Goal: Information Seeking & Learning: Learn about a topic

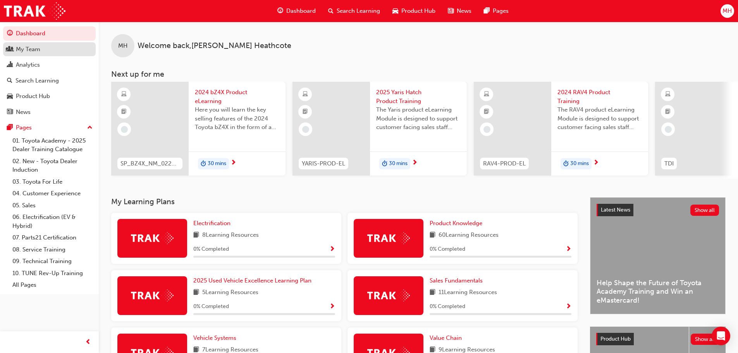
click at [22, 47] on div "My Team" at bounding box center [28, 49] width 24 height 9
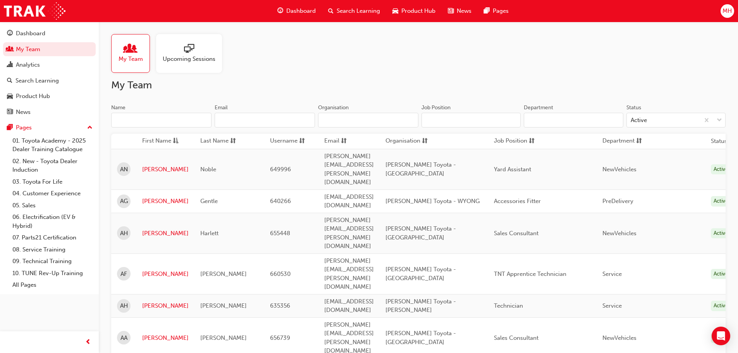
click at [196, 58] on span "Upcoming Sessions" at bounding box center [189, 59] width 53 height 9
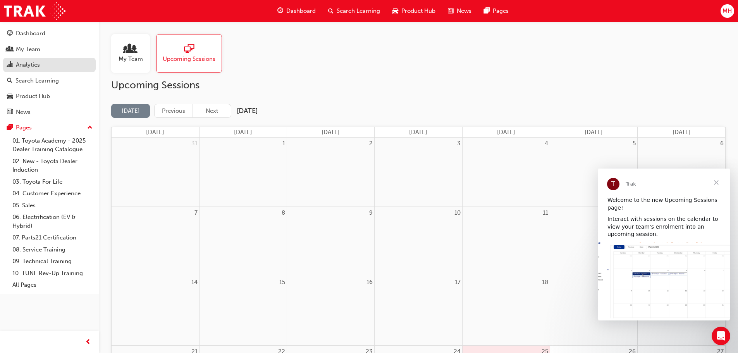
click at [33, 67] on div "Analytics" at bounding box center [28, 64] width 24 height 9
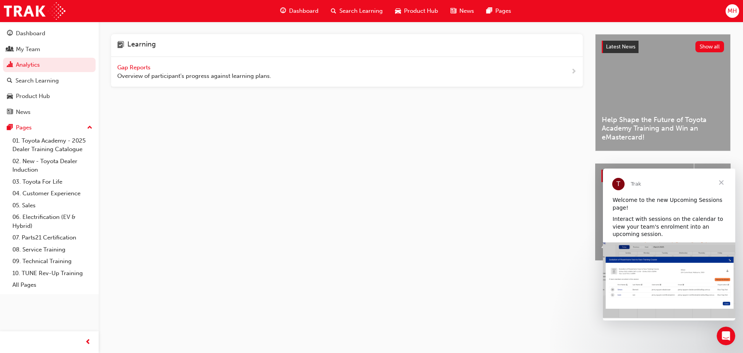
click at [719, 180] on span "Close" at bounding box center [722, 182] width 28 height 28
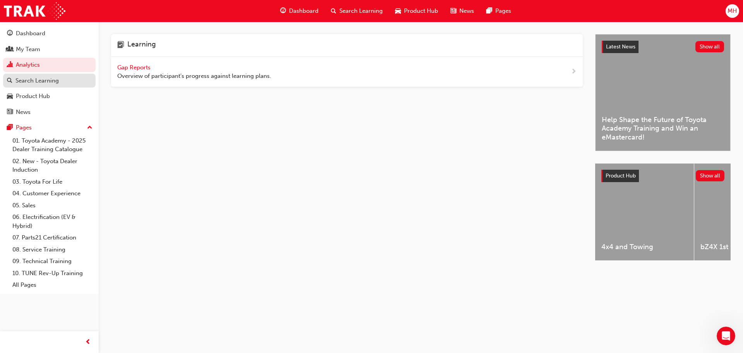
click at [36, 82] on div "Search Learning" at bounding box center [36, 80] width 43 height 9
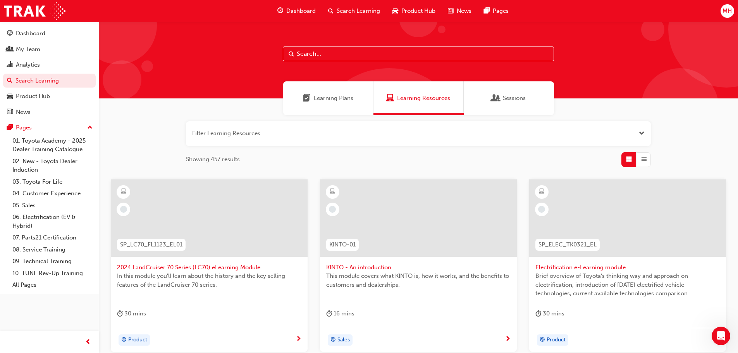
click at [327, 94] on span "Learning Plans" at bounding box center [333, 98] width 39 height 9
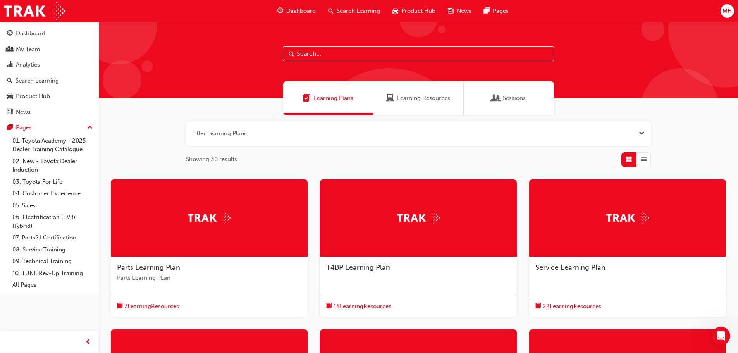
click at [515, 103] on div "Sessions" at bounding box center [508, 98] width 90 height 34
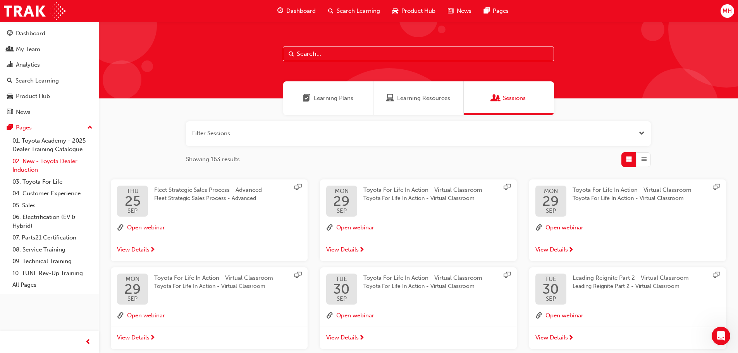
click at [56, 163] on link "02. New - Toyota Dealer Induction" at bounding box center [52, 165] width 86 height 21
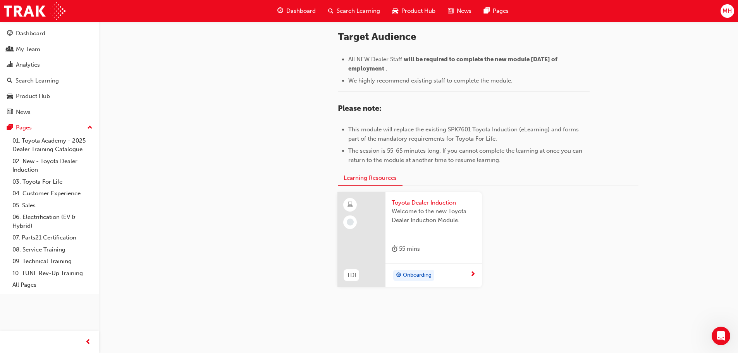
scroll to position [341, 0]
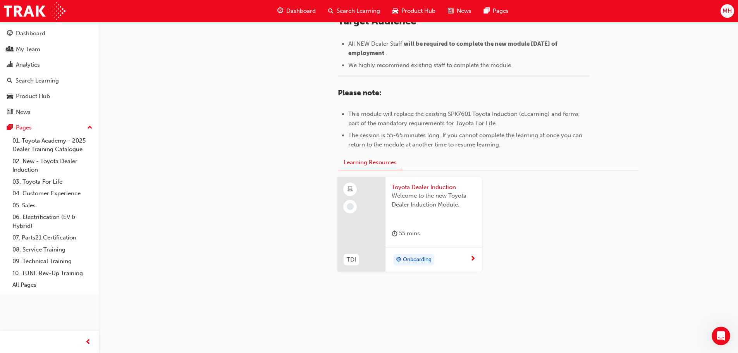
click at [433, 193] on span "Welcome to the new Toyota Dealer Induction Module." at bounding box center [433, 199] width 84 height 17
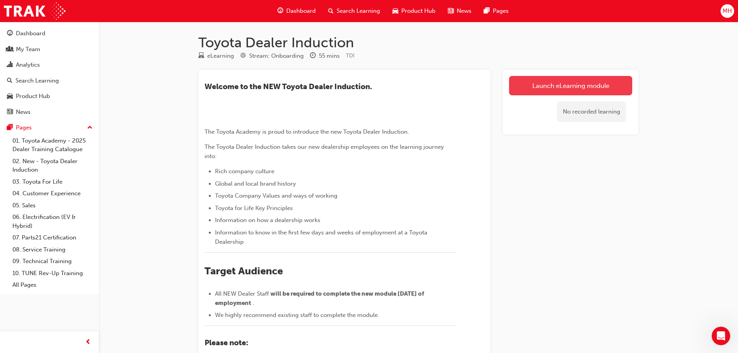
click at [580, 88] on link "Launch eLearning module" at bounding box center [570, 85] width 123 height 19
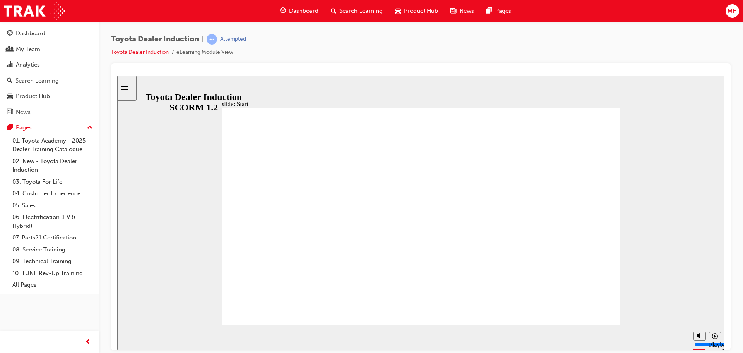
click at [638, 65] on div at bounding box center [421, 206] width 620 height 287
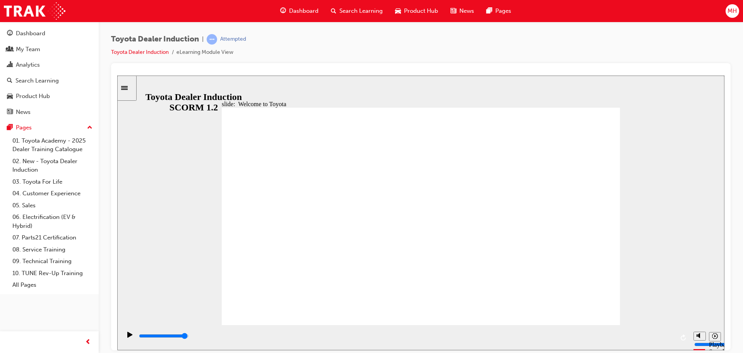
type input "7500"
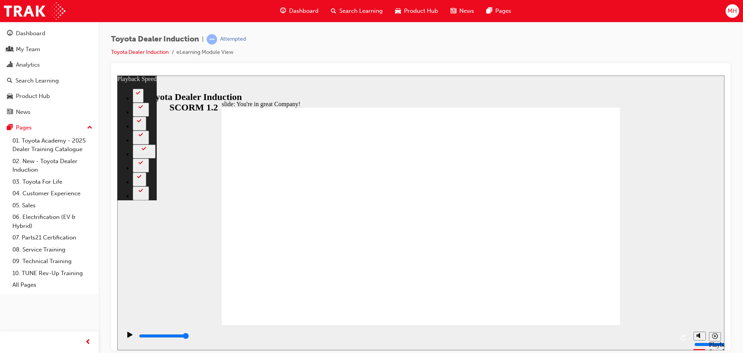
type input "156"
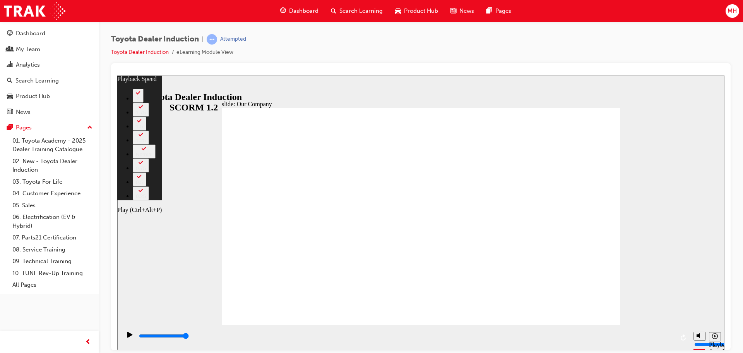
click at [127, 337] on icon "Play (Ctrl+Alt+P)" at bounding box center [129, 334] width 5 height 6
type input "7500"
type input "156"
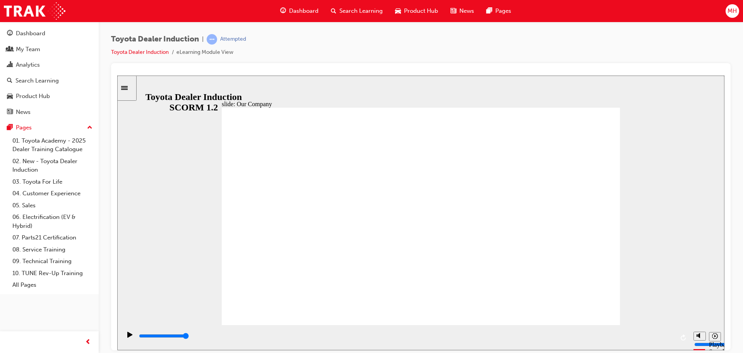
drag, startPoint x: 310, startPoint y: 284, endPoint x: 415, endPoint y: 283, distance: 105.3
drag, startPoint x: 418, startPoint y: 281, endPoint x: 544, endPoint y: 282, distance: 125.8
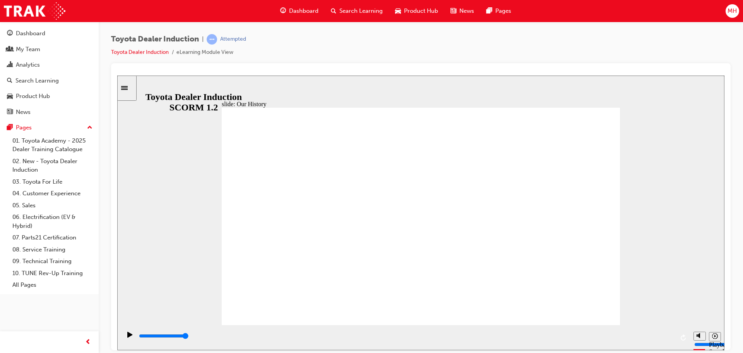
drag, startPoint x: 529, startPoint y: 280, endPoint x: 613, endPoint y: 283, distance: 84.9
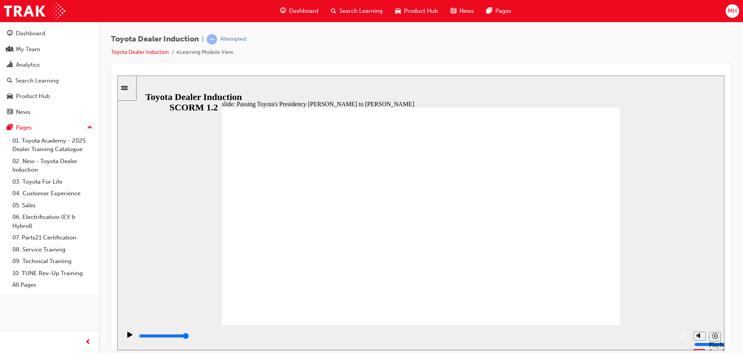
type input "5000"
drag, startPoint x: 315, startPoint y: 170, endPoint x: 483, endPoint y: 172, distance: 168.1
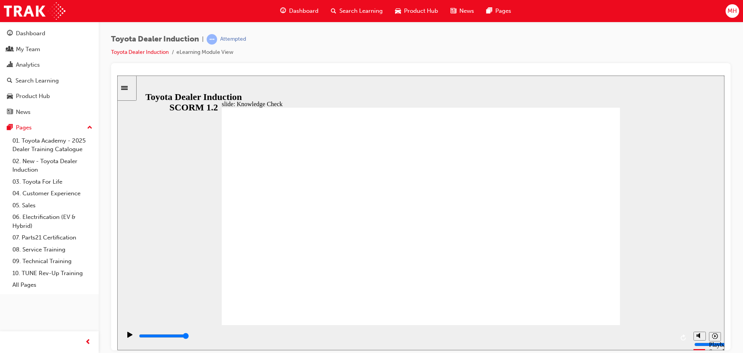
radio input "true"
type input "5000"
radio input "true"
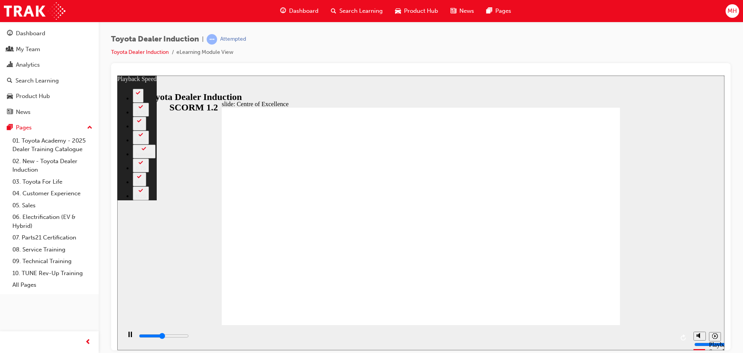
type input "7100"
type input "0"
type input "7200"
type input "0"
type input "7500"
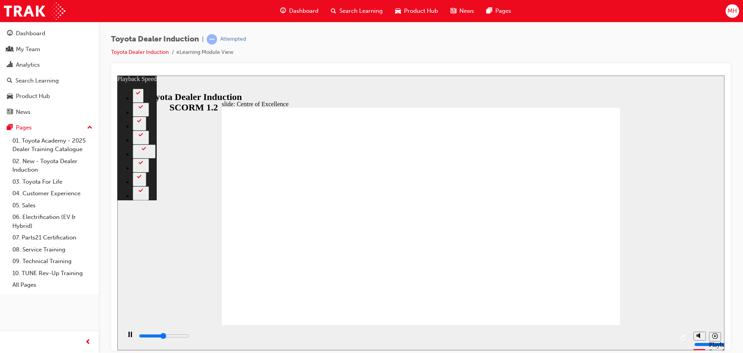
type input "0"
type input "7800"
type input "1"
type input "8000"
type input "1"
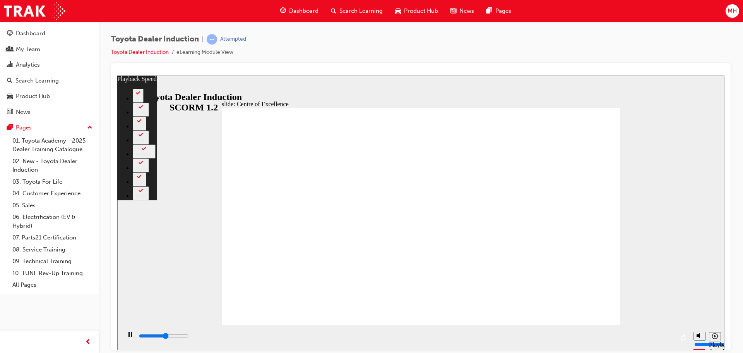
type input "8300"
type input "1"
type input "8600"
type input "2"
type input "8800"
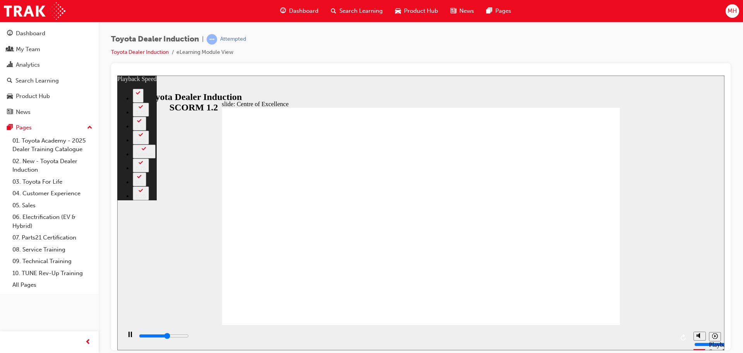
type input "2"
type input "9100"
type input "2"
type input "9400"
type input "2"
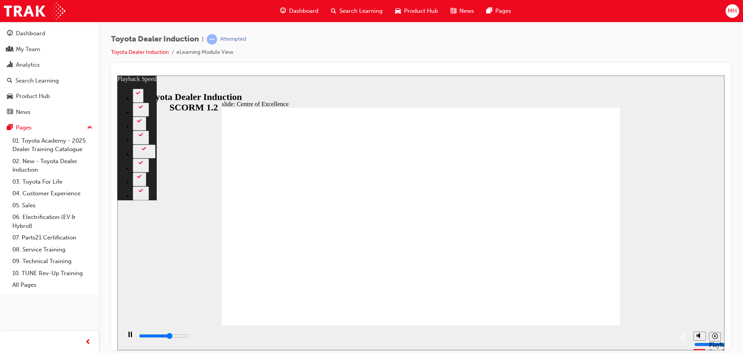
type input "9700"
type input "3"
type input "9800"
type input "3"
type input "9900"
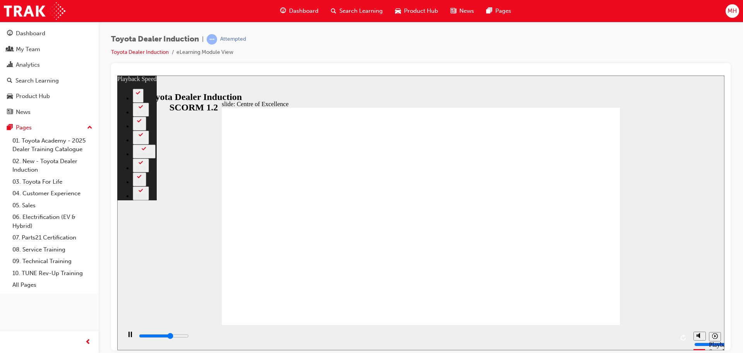
type input "3"
type input "10200"
type input "3"
type input "10400"
type input "3"
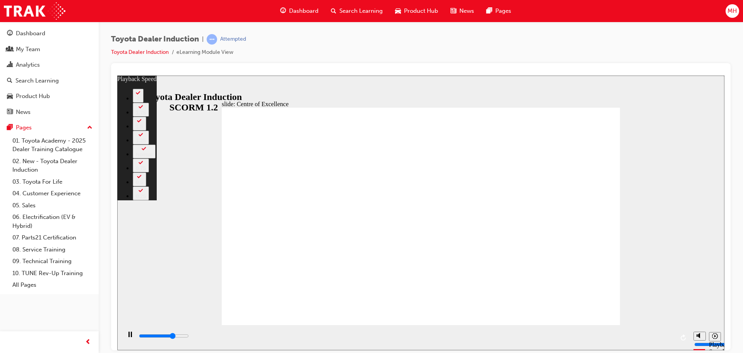
type input "10700"
type input "4"
type input "11000"
type input "4"
type input "11200"
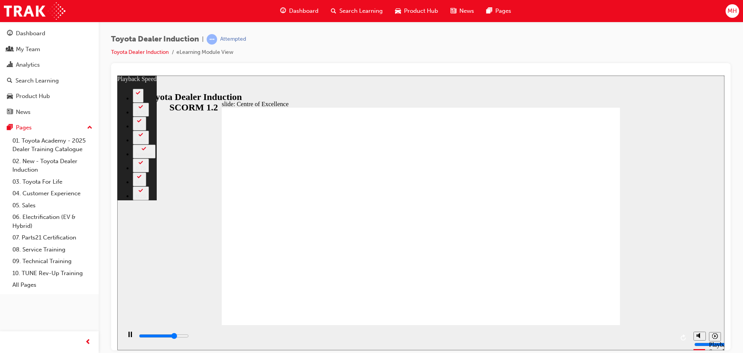
type input "4"
type input "11500"
type input "4"
type input "11800"
type input "5"
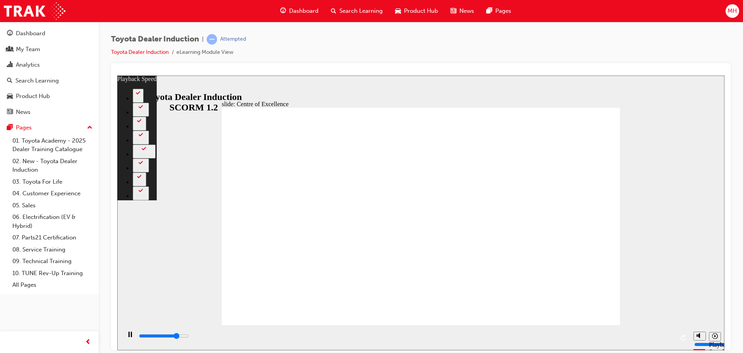
type input "12000"
type input "5"
type input "12300"
type input "5"
type input "12600"
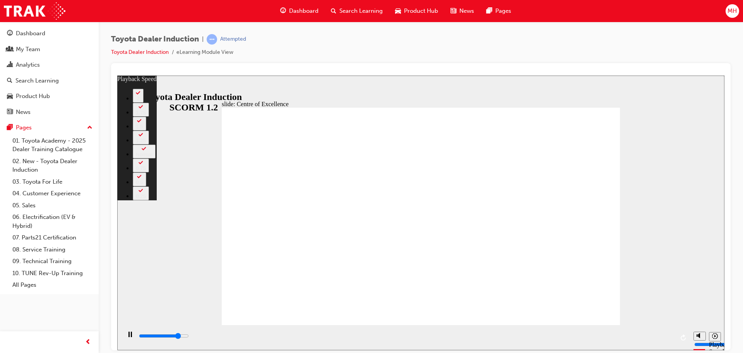
type input "6"
type input "12800"
type input "6"
type input "13100"
type input "6"
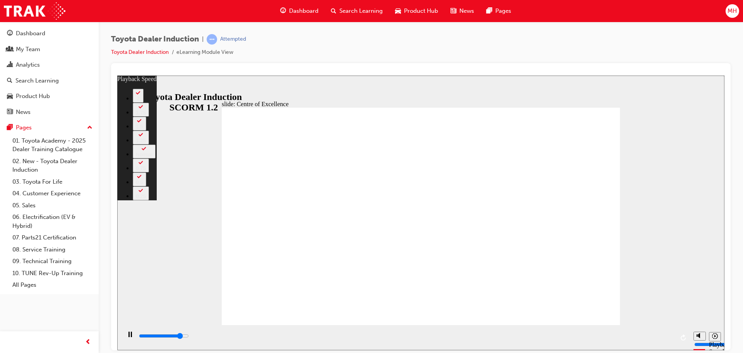
type input "13400"
type input "6"
type input "13600"
type input "7"
type input "13900"
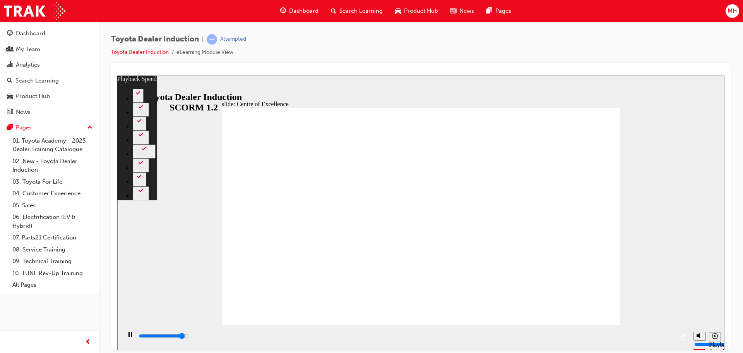
type input "7"
type input "14200"
type input "7"
type input "14400"
type input "7"
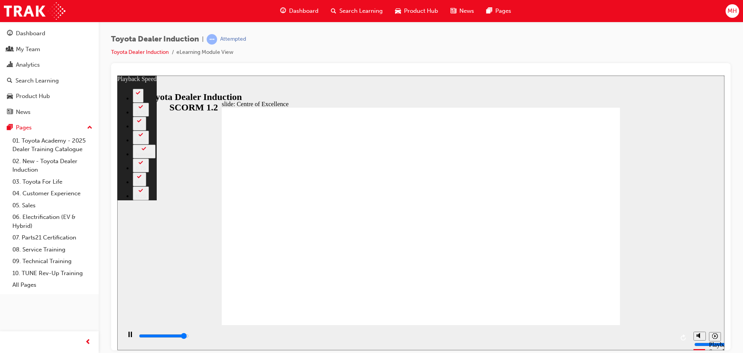
type input "14700"
type input "8"
type input "15000"
type input "8"
type input "15300"
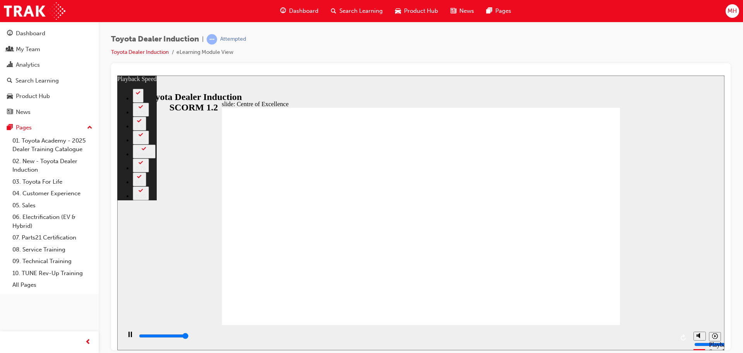
type input "8"
type input "15300"
type input "248"
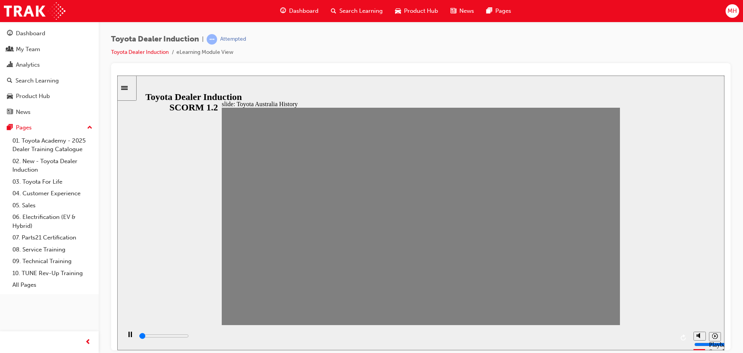
drag, startPoint x: 236, startPoint y: 227, endPoint x: 251, endPoint y: 222, distance: 15.6
drag, startPoint x: 253, startPoint y: 221, endPoint x: 264, endPoint y: 221, distance: 11.6
drag, startPoint x: 269, startPoint y: 223, endPoint x: 282, endPoint y: 221, distance: 12.4
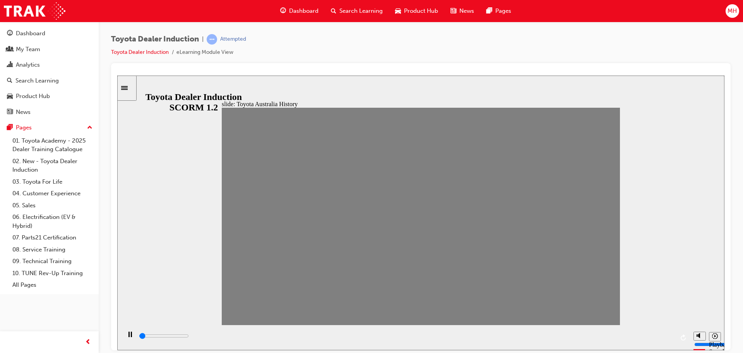
drag, startPoint x: 297, startPoint y: 223, endPoint x: 312, endPoint y: 223, distance: 14.7
drag, startPoint x: 310, startPoint y: 221, endPoint x: 325, endPoint y: 223, distance: 15.2
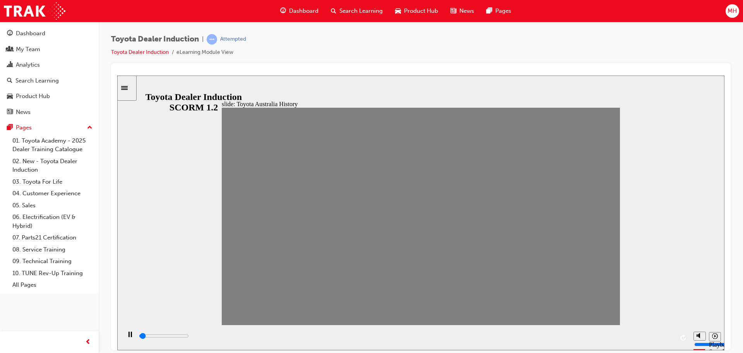
drag, startPoint x: 325, startPoint y: 223, endPoint x: 344, endPoint y: 223, distance: 19.0
drag, startPoint x: 345, startPoint y: 220, endPoint x: 353, endPoint y: 220, distance: 8.1
drag, startPoint x: 346, startPoint y: 220, endPoint x: 359, endPoint y: 220, distance: 12.8
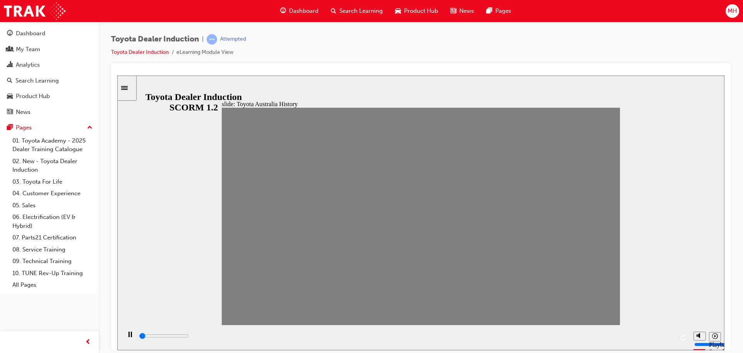
drag, startPoint x: 366, startPoint y: 221, endPoint x: 376, endPoint y: 221, distance: 10.1
drag, startPoint x: 390, startPoint y: 224, endPoint x: 409, endPoint y: 225, distance: 18.6
drag, startPoint x: 400, startPoint y: 221, endPoint x: 422, endPoint y: 220, distance: 21.7
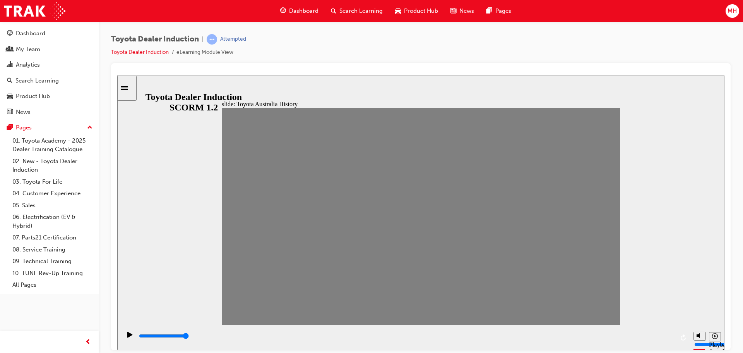
drag, startPoint x: 421, startPoint y: 221, endPoint x: 432, endPoint y: 222, distance: 11.3
drag, startPoint x: 439, startPoint y: 220, endPoint x: 451, endPoint y: 220, distance: 12.8
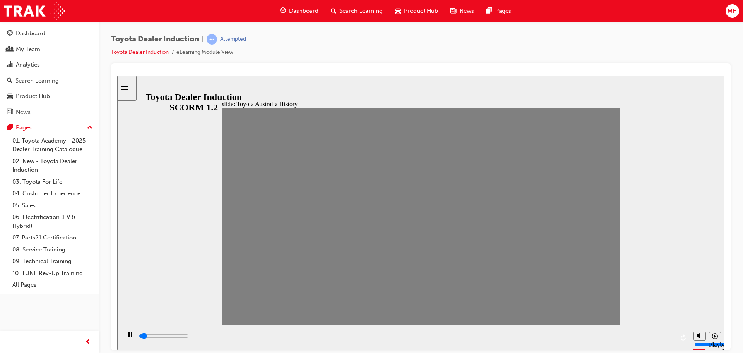
drag, startPoint x: 452, startPoint y: 220, endPoint x: 470, endPoint y: 223, distance: 18.8
drag, startPoint x: 471, startPoint y: 222, endPoint x: 492, endPoint y: 222, distance: 20.5
drag, startPoint x: 492, startPoint y: 222, endPoint x: 506, endPoint y: 223, distance: 13.9
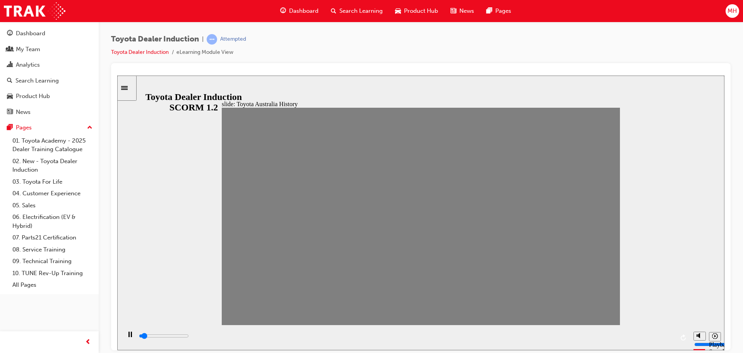
drag, startPoint x: 510, startPoint y: 223, endPoint x: 529, endPoint y: 224, distance: 19.8
drag, startPoint x: 529, startPoint y: 224, endPoint x: 545, endPoint y: 224, distance: 15.5
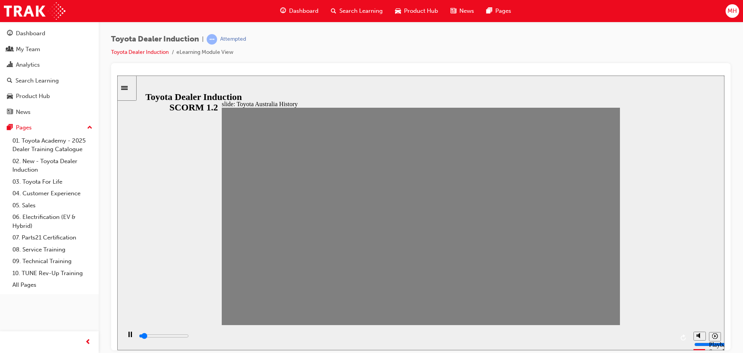
drag, startPoint x: 545, startPoint y: 224, endPoint x: 562, endPoint y: 223, distance: 17.5
drag, startPoint x: 563, startPoint y: 222, endPoint x: 577, endPoint y: 222, distance: 14.7
drag, startPoint x: 585, startPoint y: 224, endPoint x: 612, endPoint y: 226, distance: 26.8
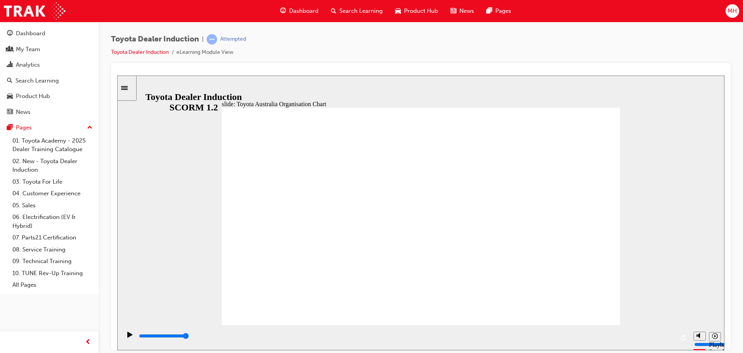
type input "5000"
radio input "true"
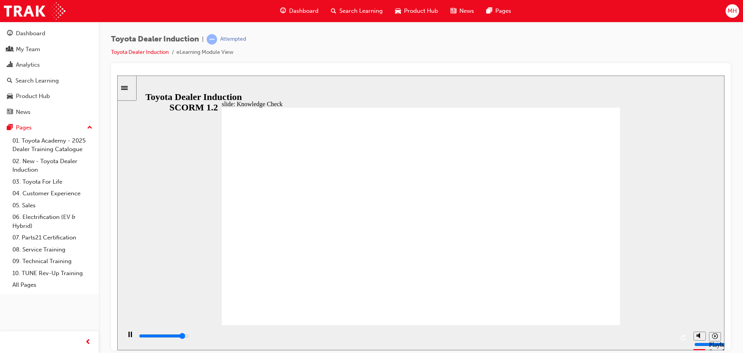
type input "4600"
radio input "true"
type input "5000"
radio input "true"
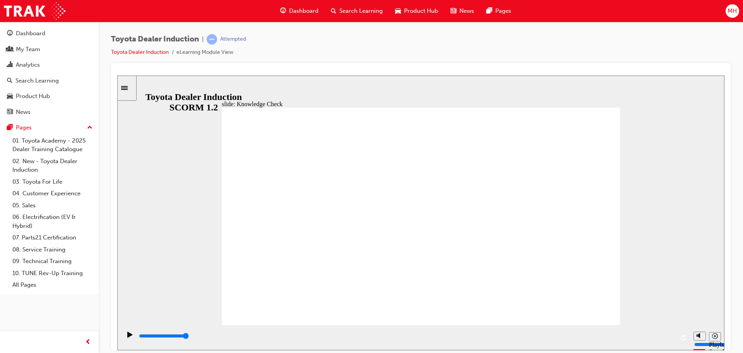
type input "9200"
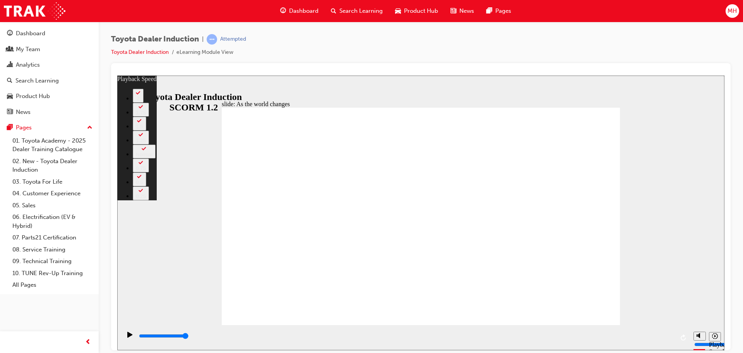
type input "128"
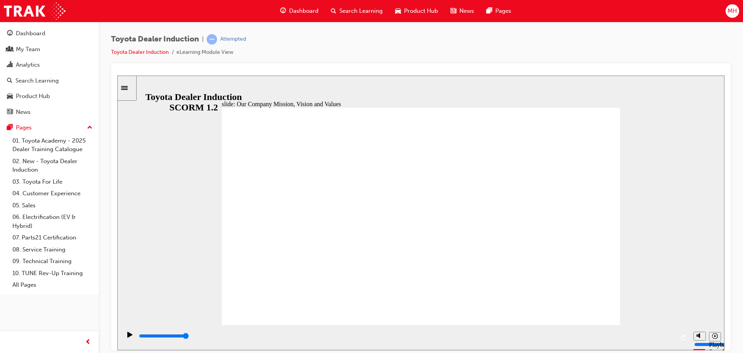
type input "6500"
type input "5000"
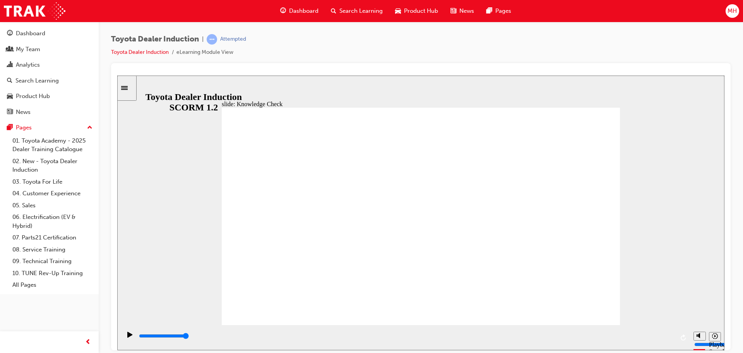
type input "c"
type input "ca"
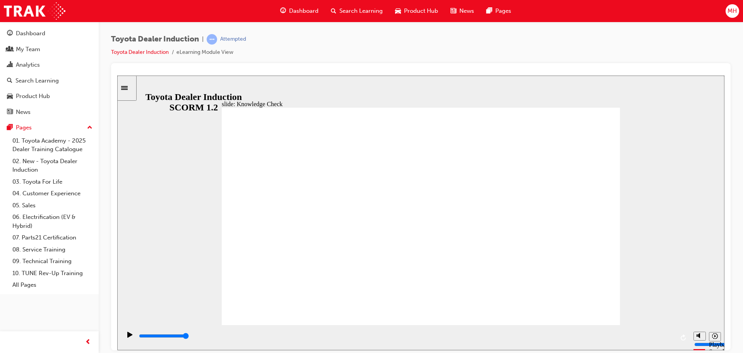
type input "car"
type input "cars"
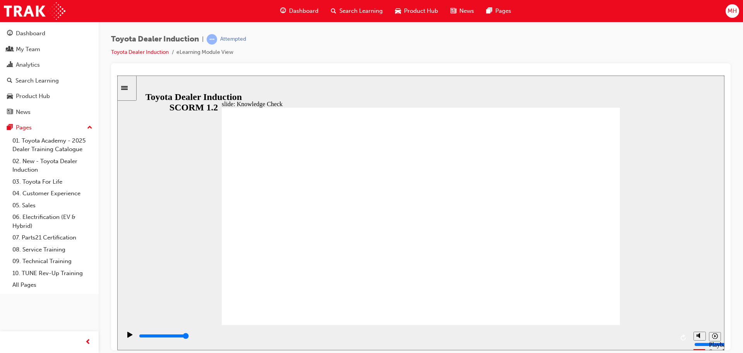
type input "cars"
type input "5000"
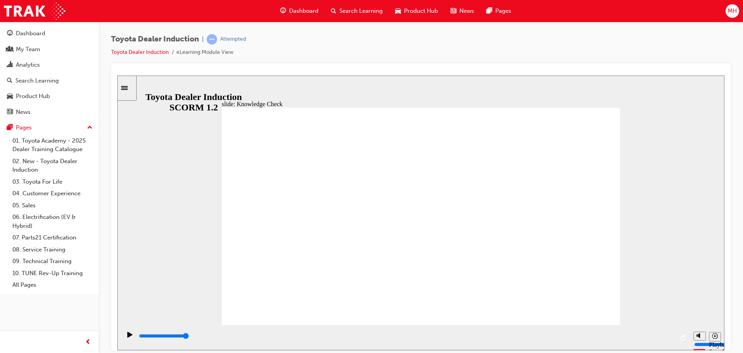
type input "f"
type input "fr"
type input "fre"
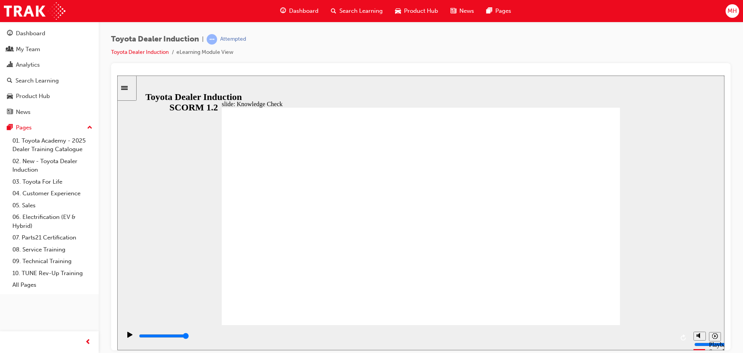
type input "fre"
type input "free"
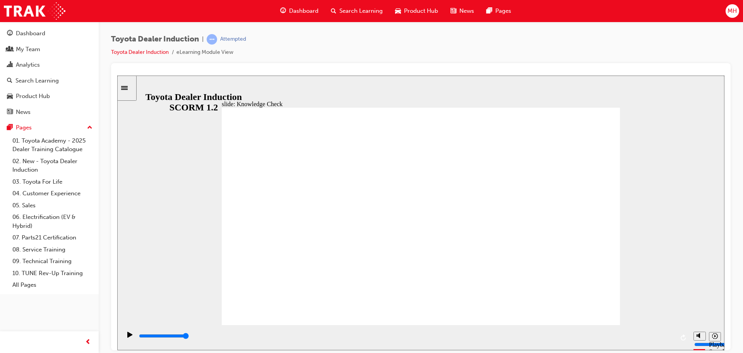
type input "free"
type input "6500"
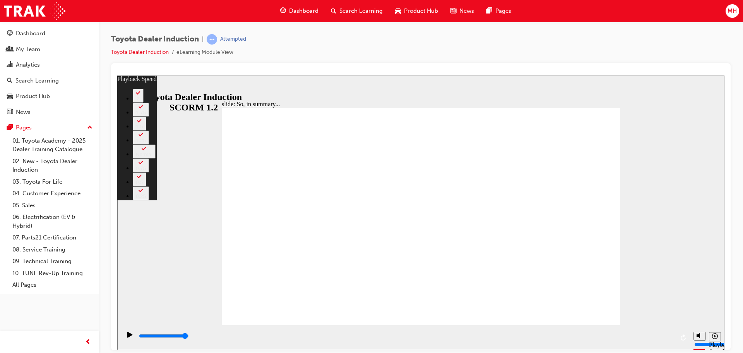
type input "128"
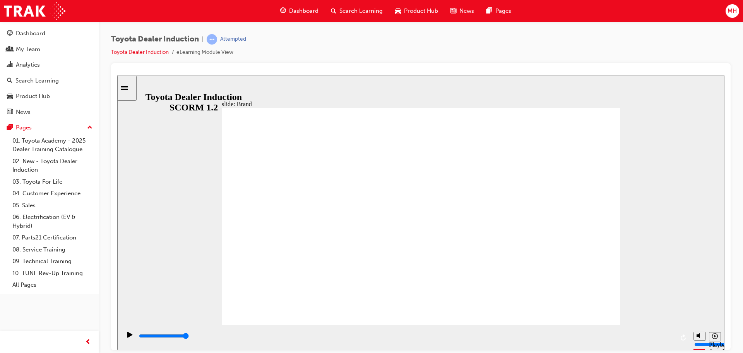
drag, startPoint x: 631, startPoint y: 142, endPoint x: 698, endPoint y: 132, distance: 67.7
click at [698, 132] on div "slide: Our Logo and Our Promise Showroom Browsing 22.jpg Rectangle 10 Vehicle I…" at bounding box center [421, 212] width 608 height 275
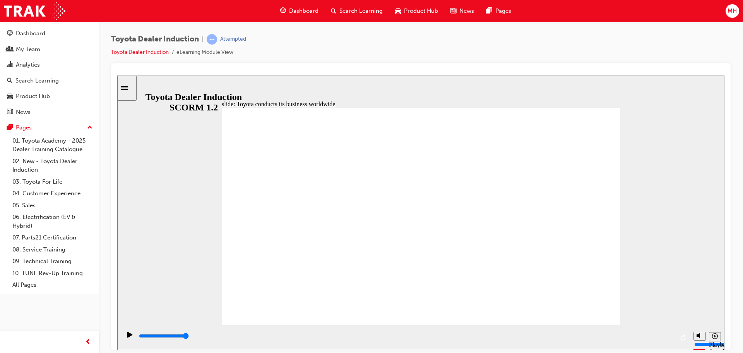
type input "8400"
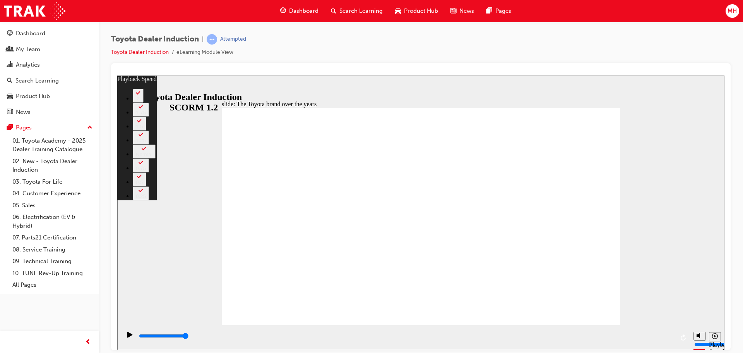
type input "165"
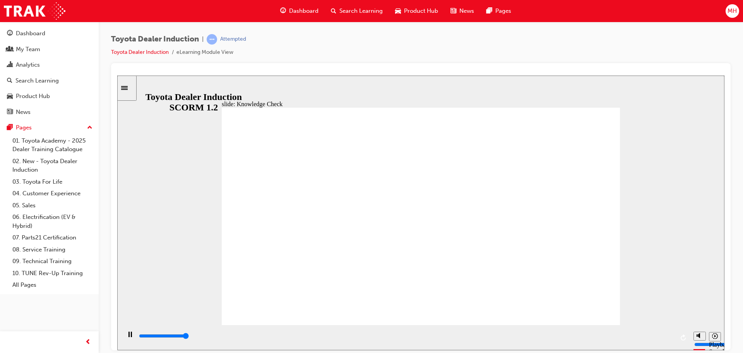
type input "5000"
radio input "true"
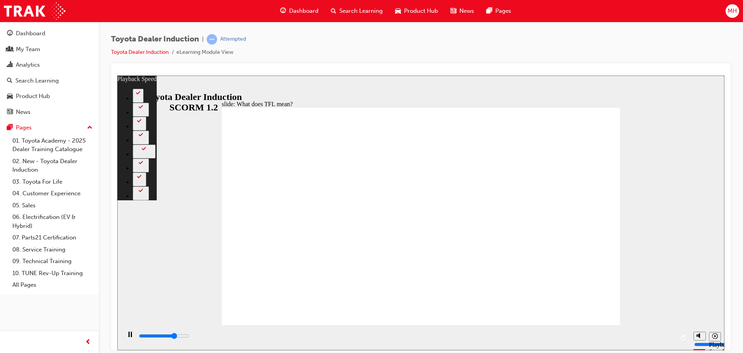
type input "8100"
type input "0"
type input "8300"
type input "1"
type input "8600"
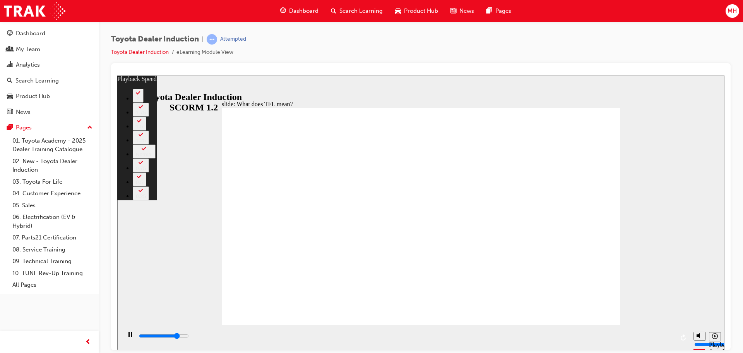
type input "1"
type input "8900"
type input "1"
type input "9100"
type input "1"
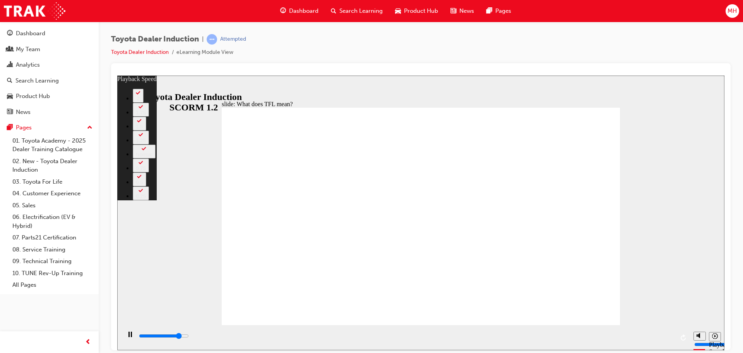
type input "9100"
type input "1"
type input "9400"
type input "2"
type input "9600"
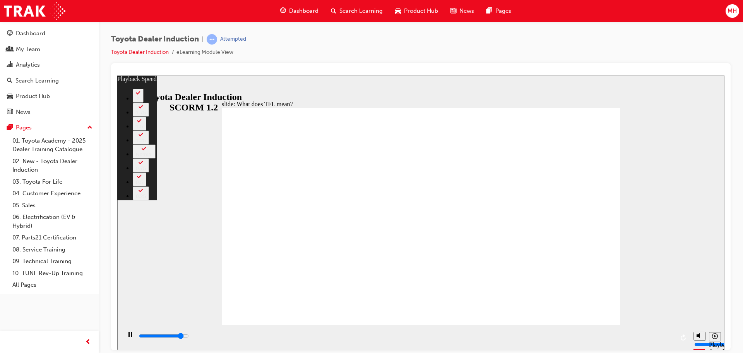
type input "2"
type input "9900"
type input "2"
type input "10600"
type input "3"
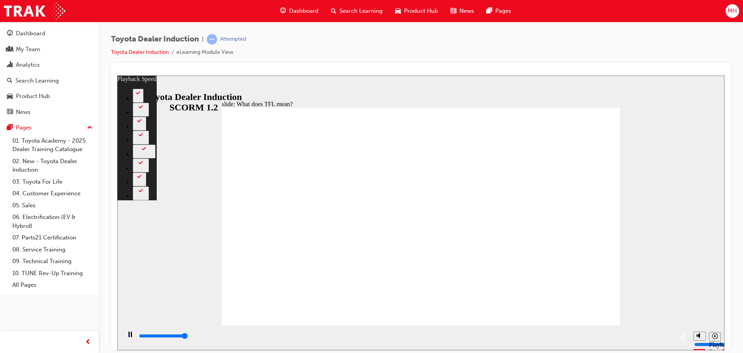
type input "10700"
type input "3"
type input "10800"
type input "139"
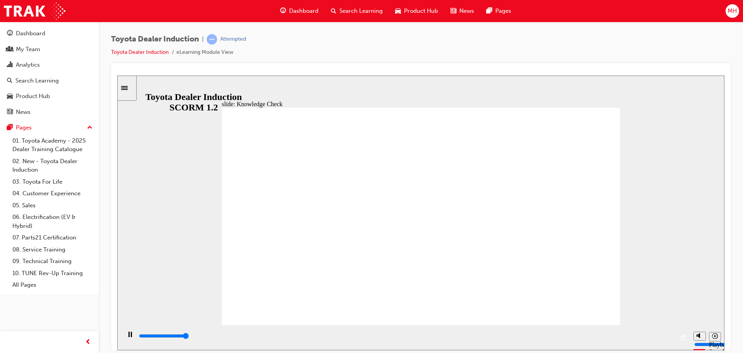
type input "5000"
radio input "true"
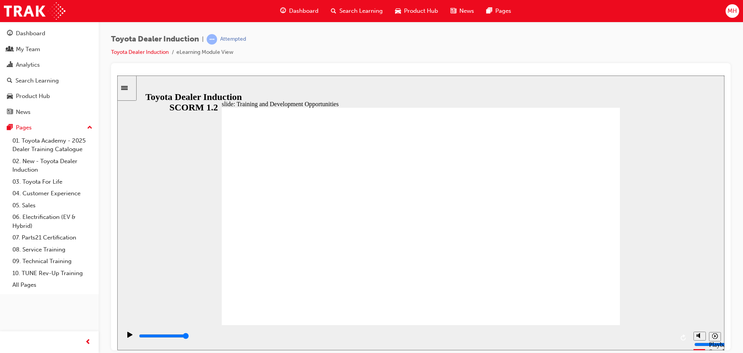
type input "5000"
radio input "true"
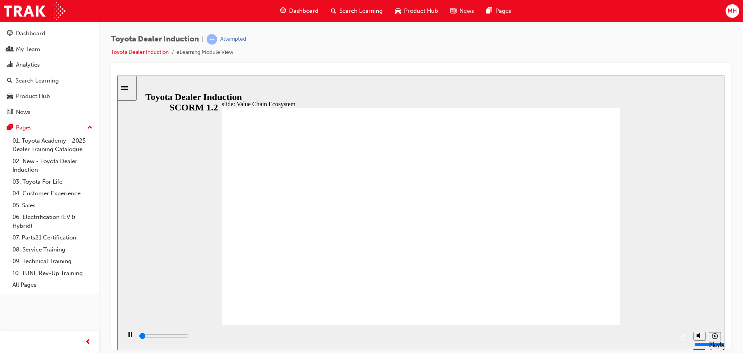
type input "500"
type input "11300"
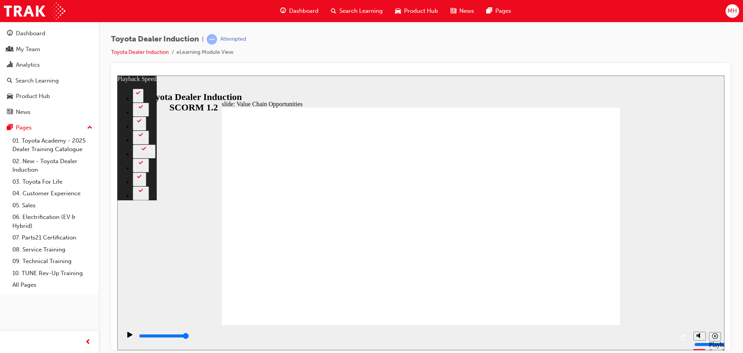
type input "64"
drag, startPoint x: 591, startPoint y: 298, endPoint x: 594, endPoint y: 306, distance: 8.3
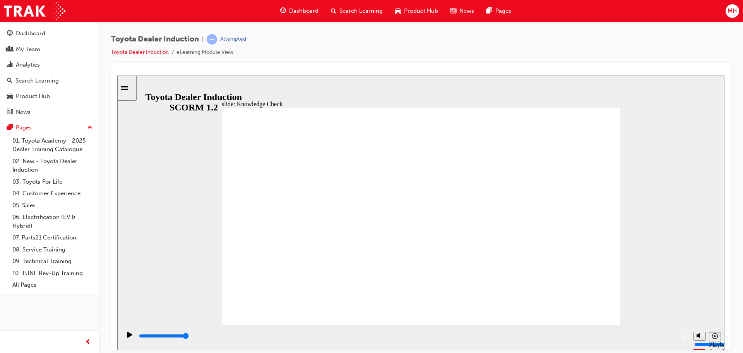
type input "5000"
radio input "true"
type input "5000"
radio input "true"
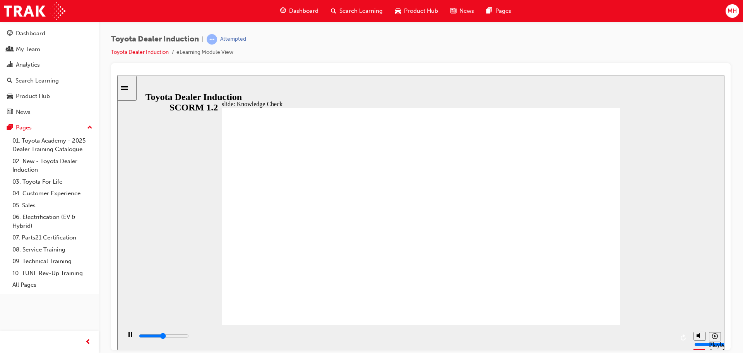
type input "3900"
type input "t"
type input "4000"
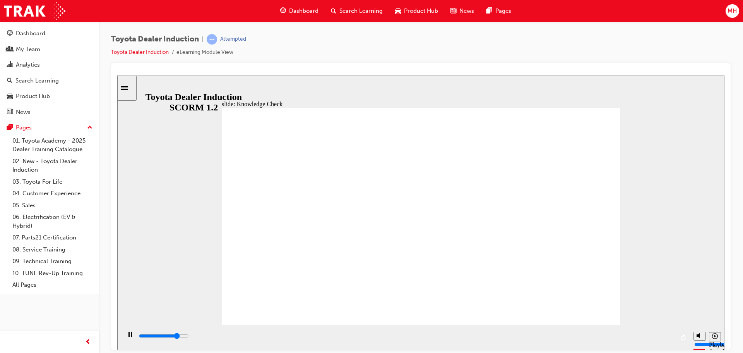
type input "to"
type input "4200"
type input "toy"
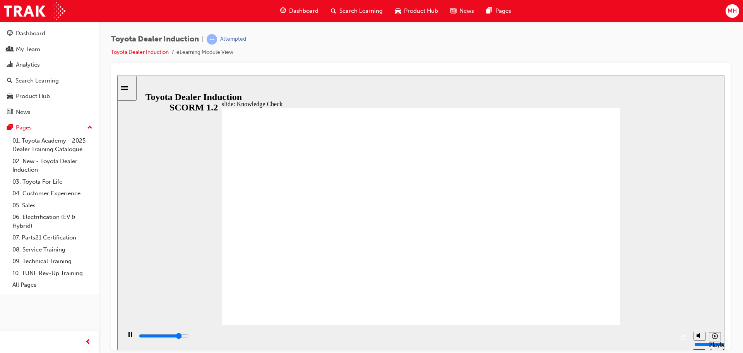
type input "toyo"
type input "4300"
type input "toyo"
type input "4300"
type input "toyot"
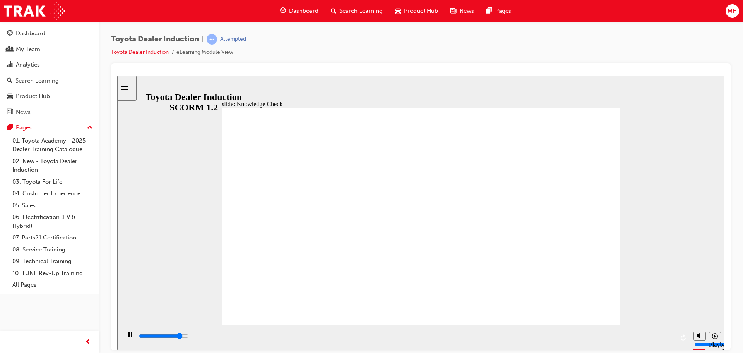
type input "4500"
type input "toyot"
type input "toyota e"
type input "4600"
type input "toyota en"
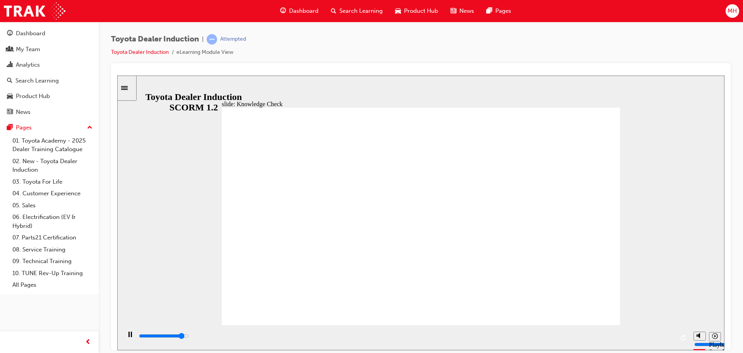
type input "toyota en"
type input "5000"
type input "toyota eng"
type input "toyota engage"
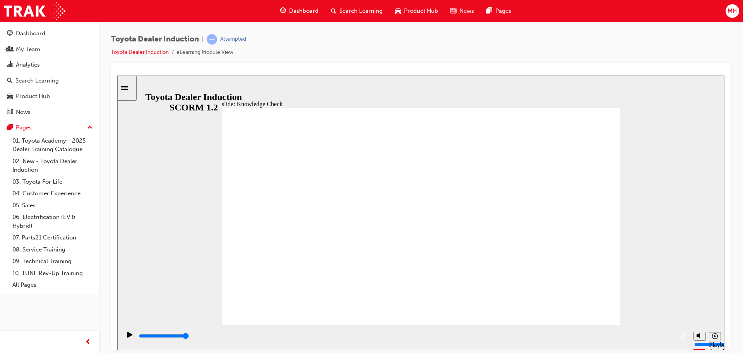
type input "toyota engage"
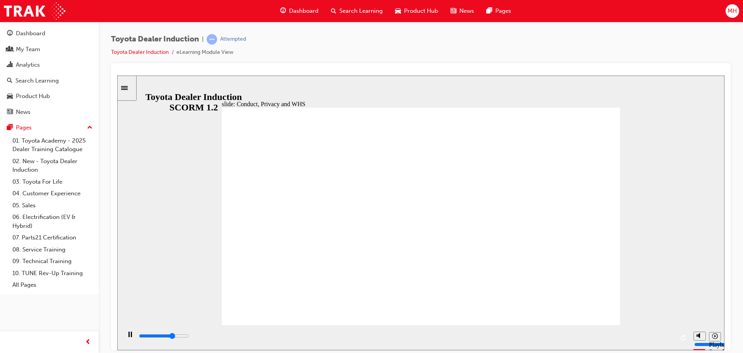
drag, startPoint x: 581, startPoint y: 310, endPoint x: 586, endPoint y: 304, distance: 8.0
type input "8400"
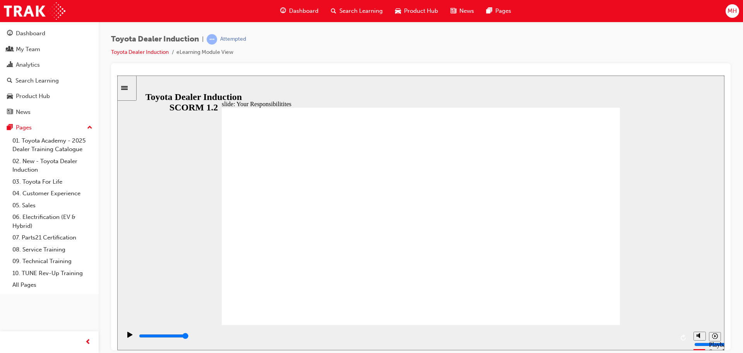
checkbox input "true"
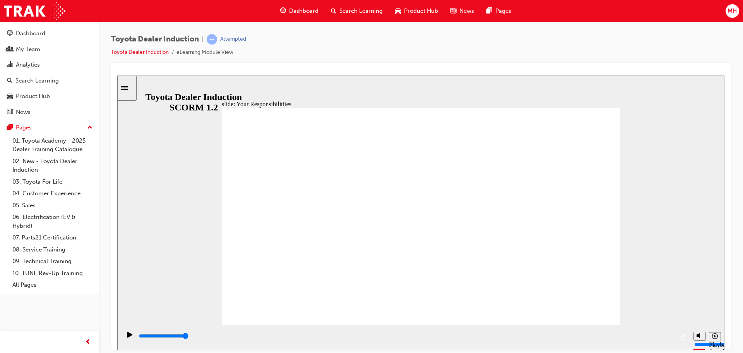
checkbox input "true"
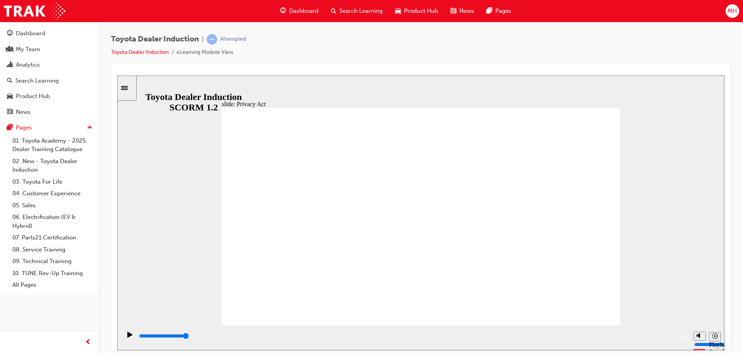
type input "7700"
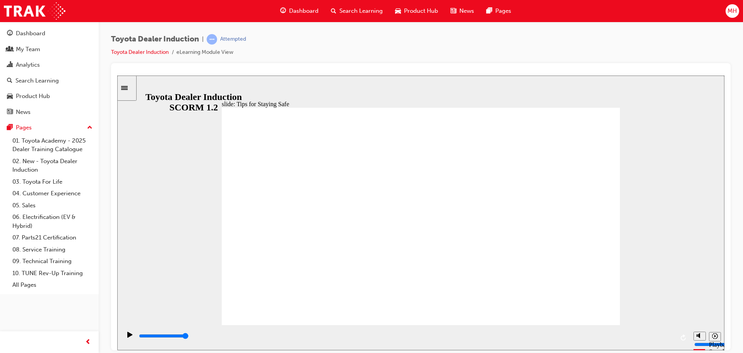
drag, startPoint x: 575, startPoint y: 299, endPoint x: 580, endPoint y: 302, distance: 6.4
type input "5000"
checkbox input "true"
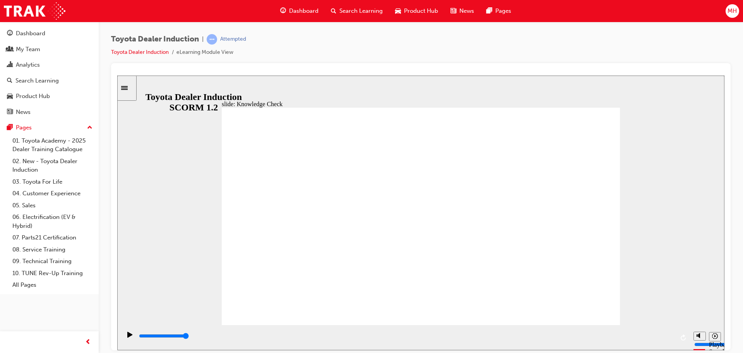
checkbox input "true"
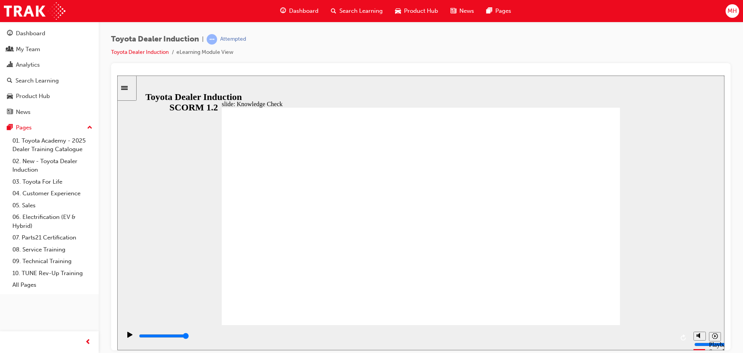
checkbox input "true"
type input "4500"
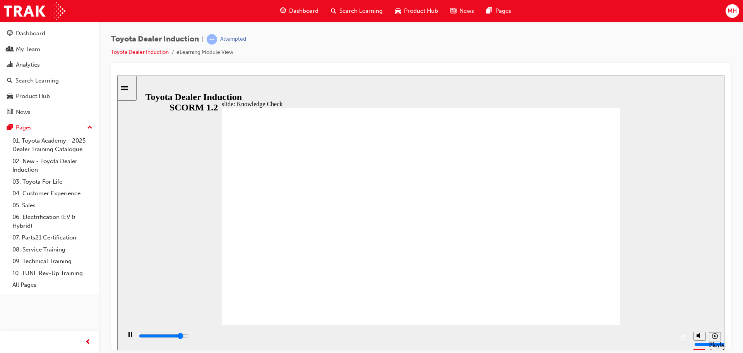
radio input "true"
type input "5000"
checkbox input "true"
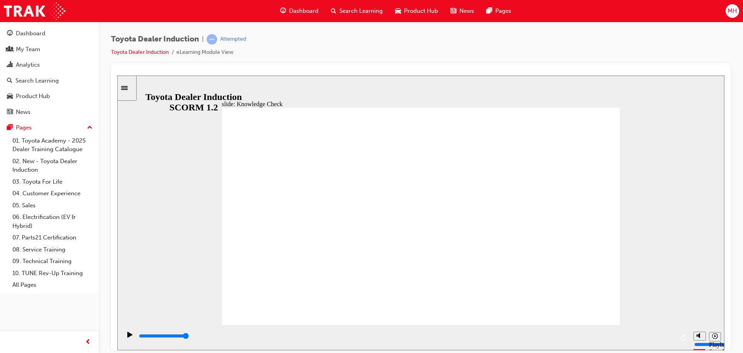
checkbox input "true"
drag, startPoint x: 390, startPoint y: 244, endPoint x: 592, endPoint y: 120, distance: 237.1
type input "5000"
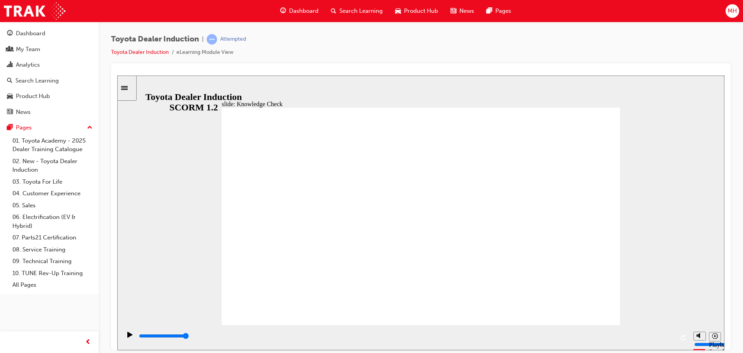
checkbox input "true"
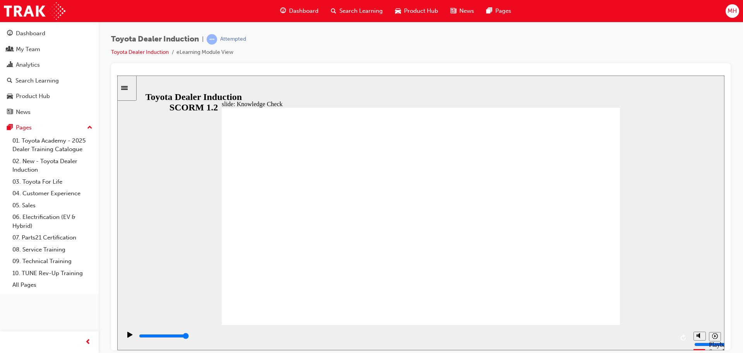
checkbox input "true"
type input "9900"
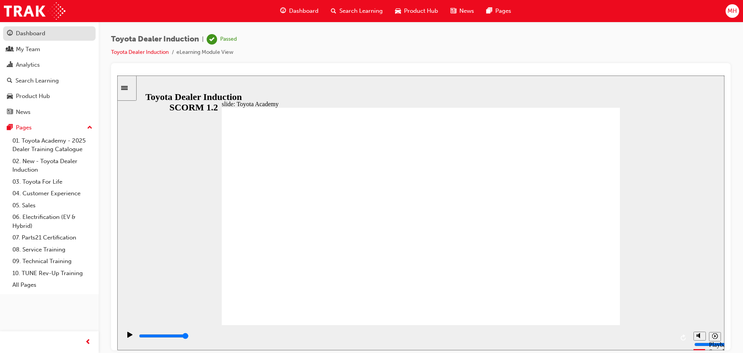
click at [24, 34] on div "Dashboard" at bounding box center [30, 33] width 29 height 9
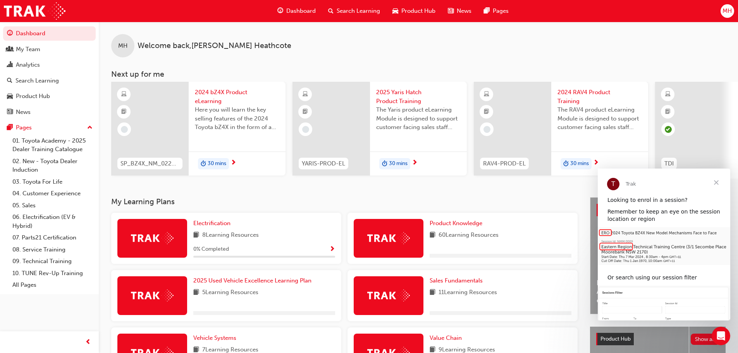
click at [714, 180] on span "Close" at bounding box center [716, 182] width 28 height 28
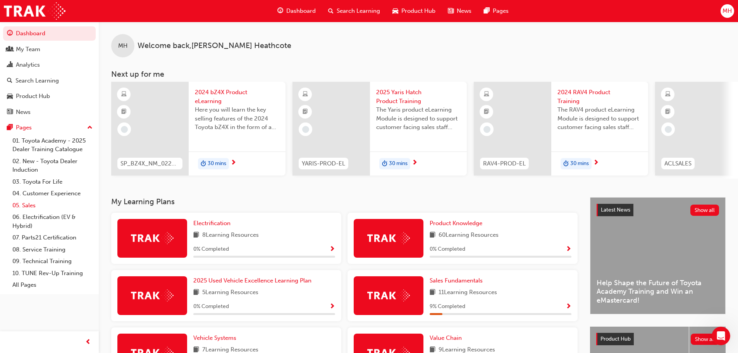
click at [27, 207] on link "05. Sales" at bounding box center [52, 205] width 86 height 12
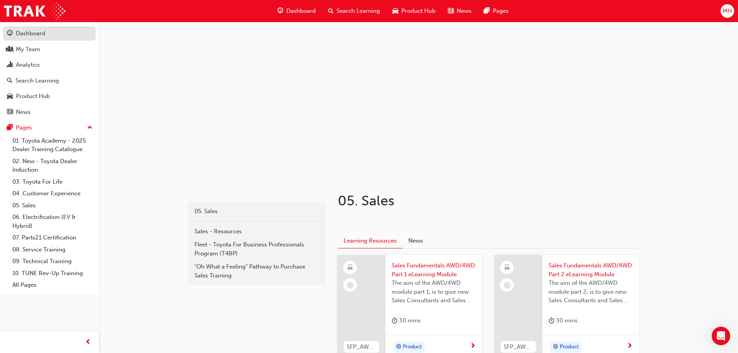
click at [35, 36] on div "Dashboard" at bounding box center [30, 33] width 29 height 9
